Goal: Check status

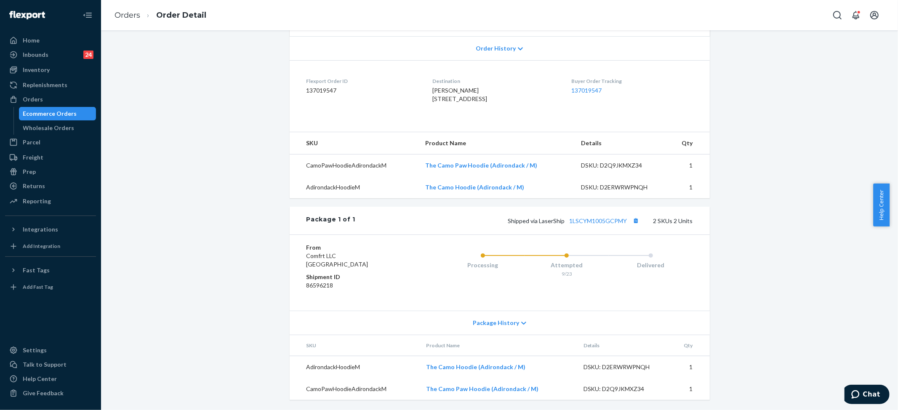
scroll to position [193, 0]
drag, startPoint x: 564, startPoint y: 223, endPoint x: 624, endPoint y: 221, distance: 59.8
click at [624, 221] on span "Shipped via LaserShip 1LSCYM1005GCPMY" at bounding box center [574, 220] width 133 height 7
copy link "1LSCYM1005GCPMY"
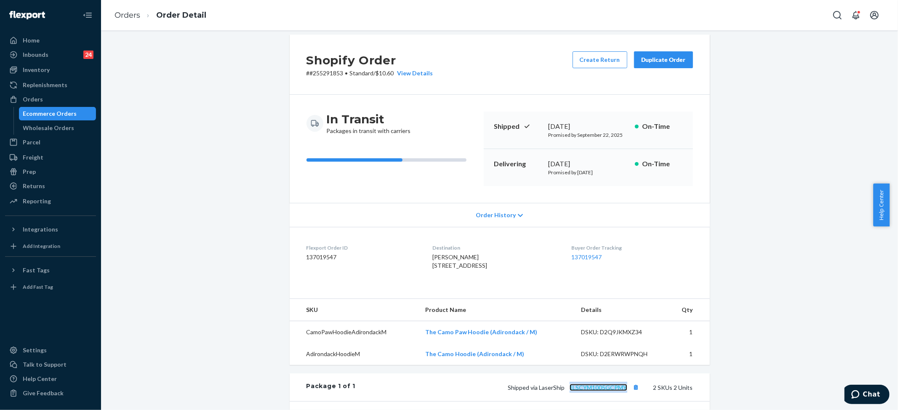
scroll to position [0, 0]
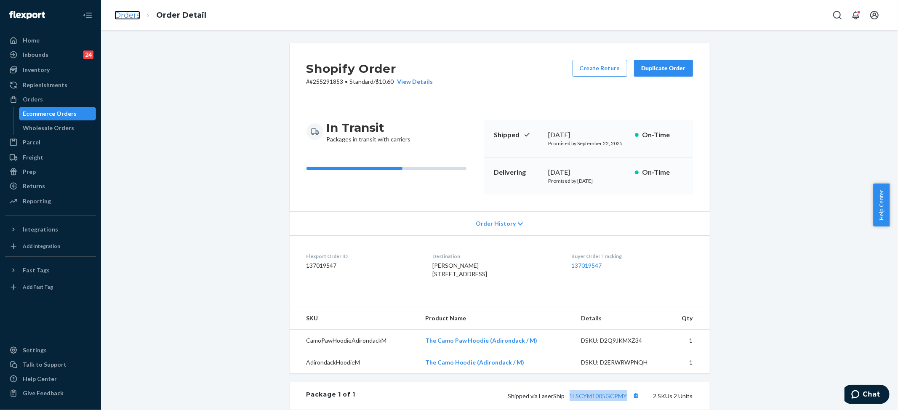
click at [127, 14] on link "Orders" at bounding box center [127, 15] width 26 height 9
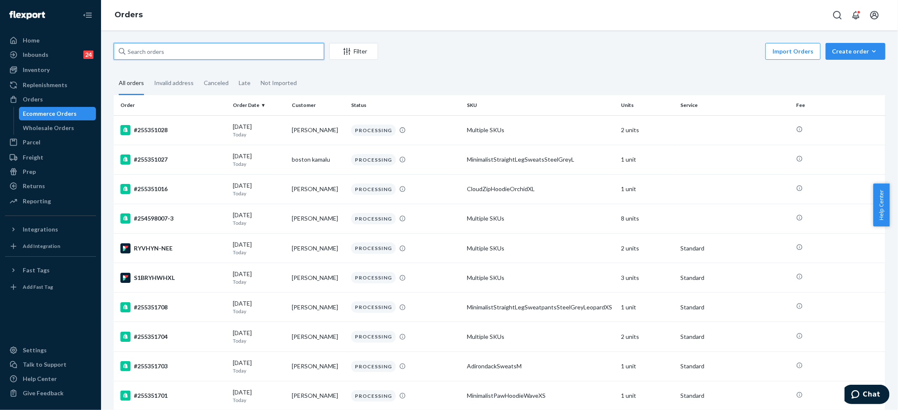
click at [184, 58] on input "text" at bounding box center [219, 51] width 210 height 17
paste input "[PERSON_NAME]"
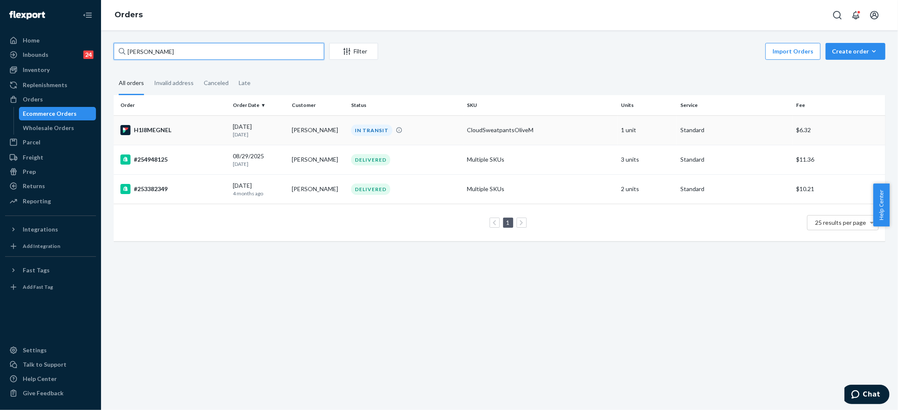
type input "[PERSON_NAME]"
click at [354, 129] on div "IN TRANSIT" at bounding box center [371, 130] width 41 height 11
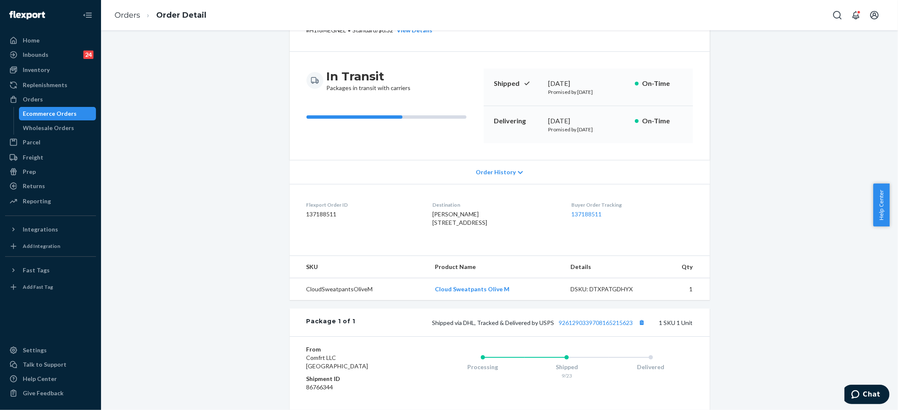
scroll to position [149, 0]
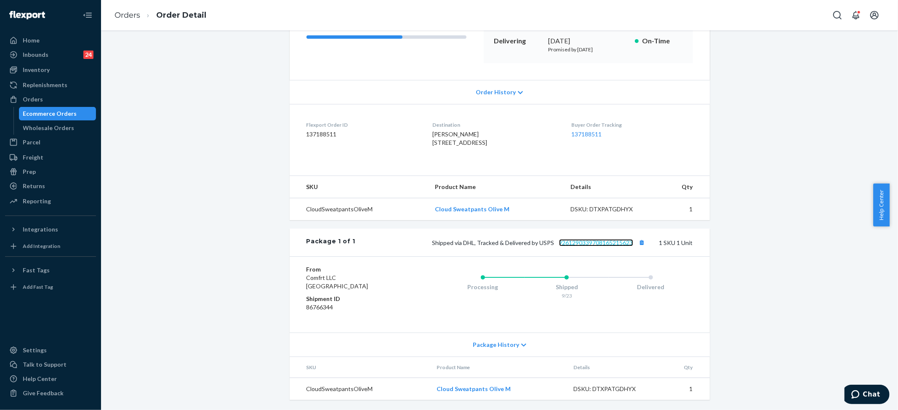
click at [599, 245] on link "9261290339708165215623" at bounding box center [596, 242] width 74 height 7
drag, startPoint x: 551, startPoint y: 243, endPoint x: 631, endPoint y: 246, distance: 80.0
click at [631, 246] on div "Shipped via DHL, Tracked & Delivered by USPS 9261290339708165215623 1 SKU 1 Unit" at bounding box center [523, 242] width 337 height 11
copy link "9261290339708165215623"
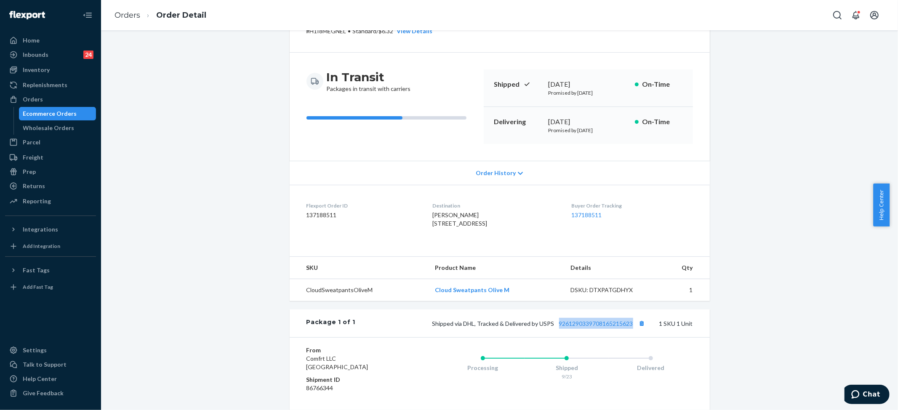
scroll to position [0, 0]
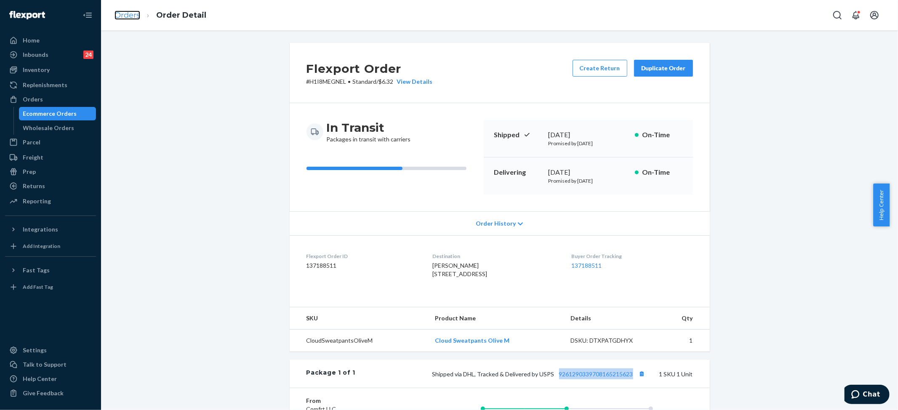
click at [133, 17] on link "Orders" at bounding box center [127, 15] width 26 height 9
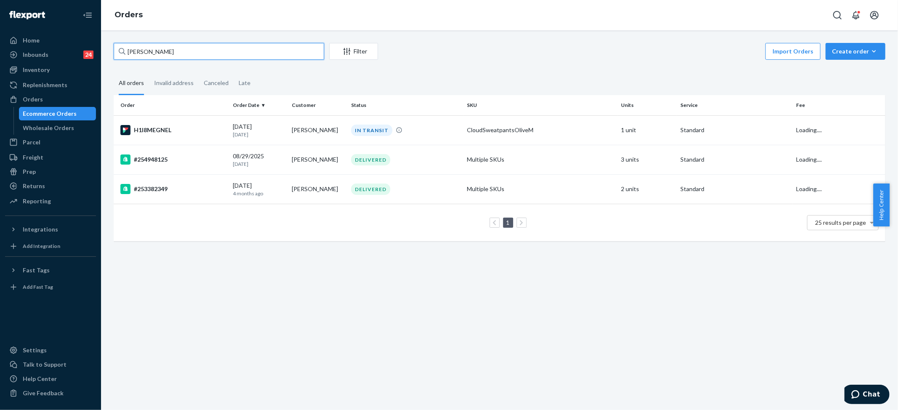
click at [163, 55] on input "[PERSON_NAME]" at bounding box center [219, 51] width 210 height 17
paste input "[PERSON_NAME]"
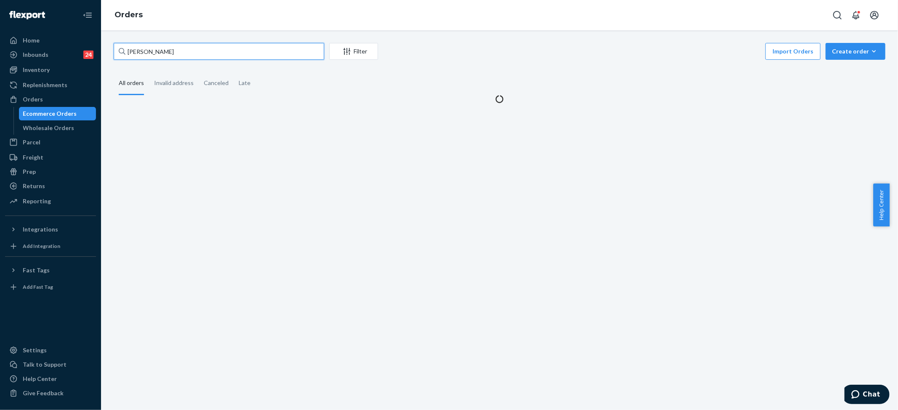
click at [145, 51] on input "[PERSON_NAME]" at bounding box center [219, 51] width 210 height 17
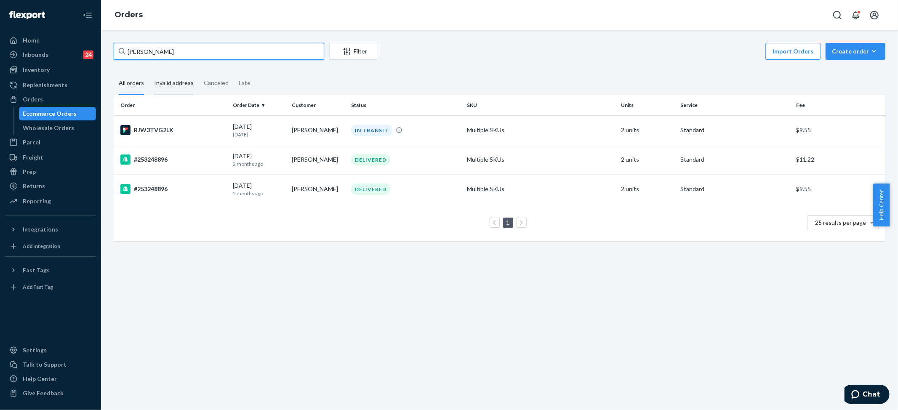
type input "[PERSON_NAME]"
click at [354, 127] on div "IN TRANSIT" at bounding box center [371, 130] width 41 height 11
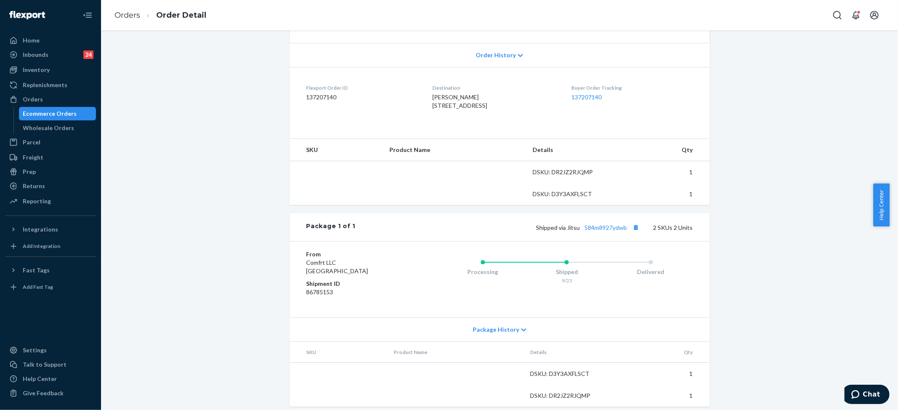
scroll to position [193, 0]
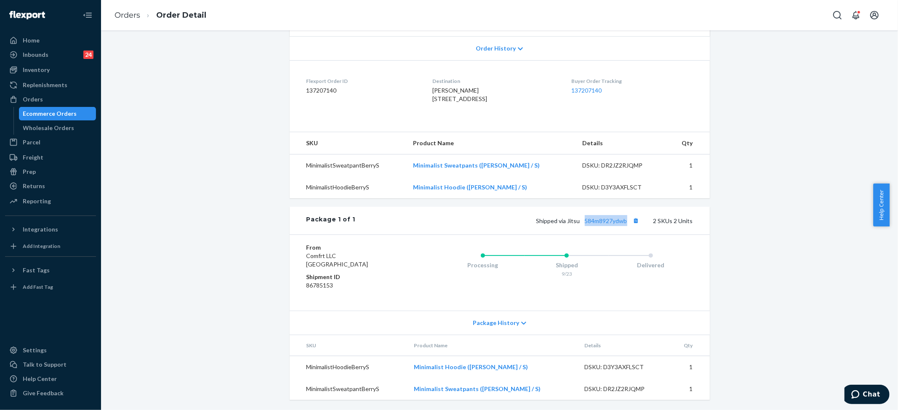
drag, startPoint x: 580, startPoint y: 221, endPoint x: 627, endPoint y: 222, distance: 46.7
click at [627, 222] on span "Shipped via Jitsu 584m8927ydwb" at bounding box center [588, 220] width 105 height 7
copy link "584m8927ydwb"
click at [126, 15] on link "Orders" at bounding box center [127, 15] width 26 height 9
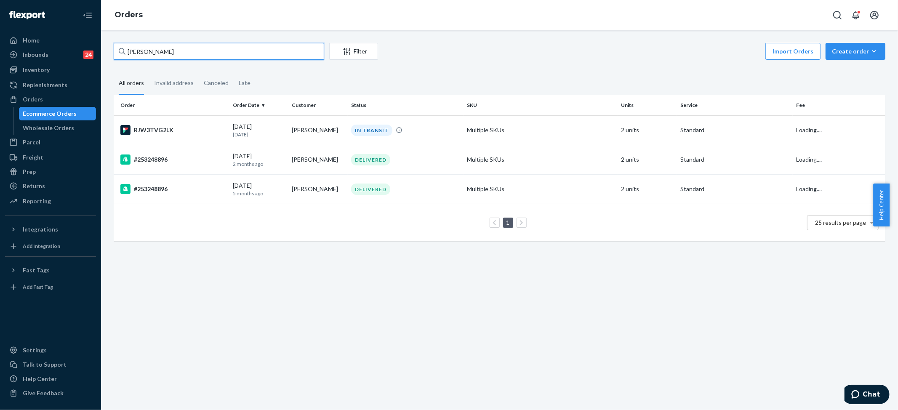
click at [144, 56] on input "[PERSON_NAME]" at bounding box center [219, 51] width 210 height 17
paste input "[PERSON_NAME]"
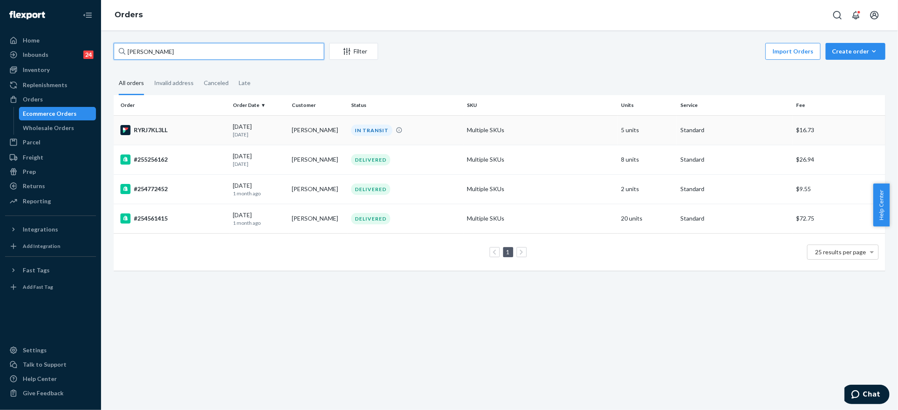
type input "[PERSON_NAME]"
click at [371, 126] on div "IN TRANSIT" at bounding box center [371, 130] width 41 height 11
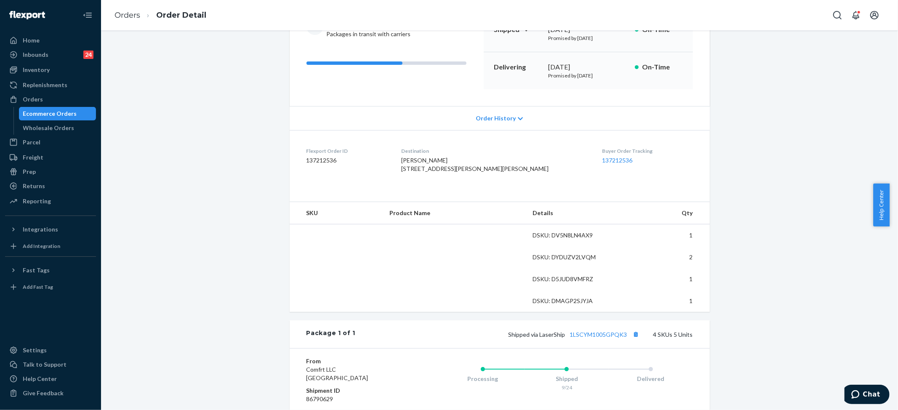
scroll to position [224, 0]
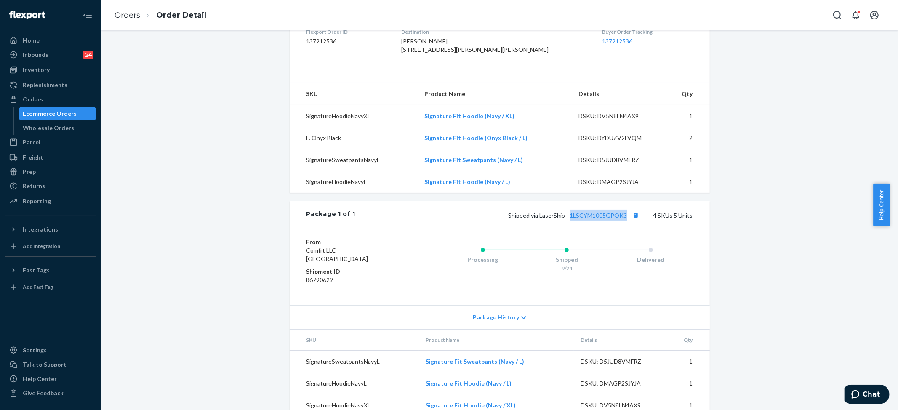
drag, startPoint x: 566, startPoint y: 235, endPoint x: 625, endPoint y: 234, distance: 58.5
click at [625, 219] on span "Shipped via LaserShip 1LSCYM1005GPQK3" at bounding box center [574, 215] width 133 height 7
copy link "1LSCYM1005GPQK3"
